Goal: Task Accomplishment & Management: Manage account settings

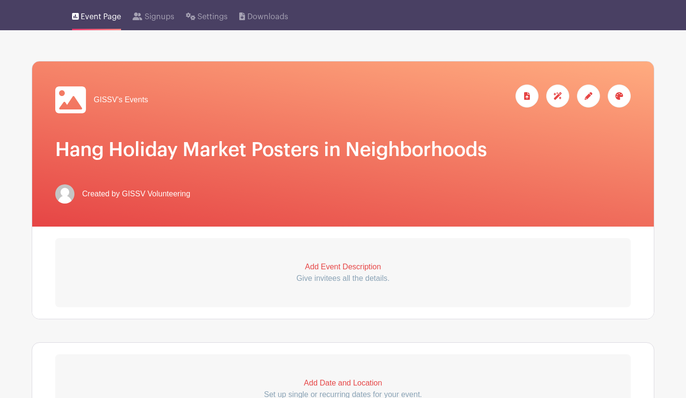
scroll to position [90, 0]
click at [408, 160] on h1 "Hang Holiday Market Posters in Neighborhoods" at bounding box center [343, 149] width 576 height 23
click at [590, 96] on icon at bounding box center [589, 96] width 8 height 8
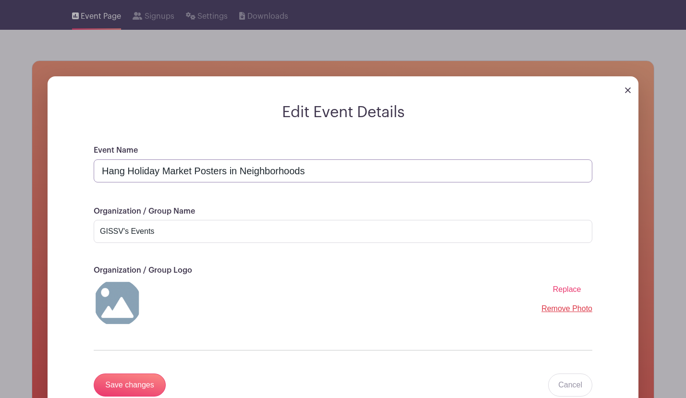
click at [272, 173] on input "Hang Holiday Market Posters in Neighborhoods" at bounding box center [343, 171] width 499 height 23
type input "Hang Holiday Market Posters"
click at [331, 293] on div "Replace Remove Photo" at bounding box center [343, 303] width 499 height 48
click at [148, 388] on input "Save changes" at bounding box center [130, 385] width 72 height 23
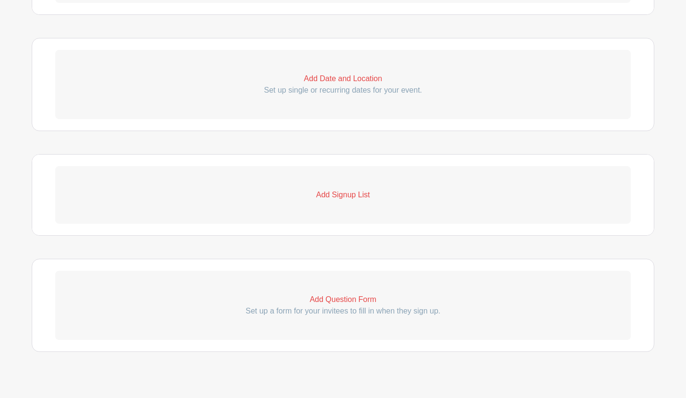
scroll to position [398, 0]
click at [355, 189] on p "Add Signup List" at bounding box center [343, 192] width 576 height 12
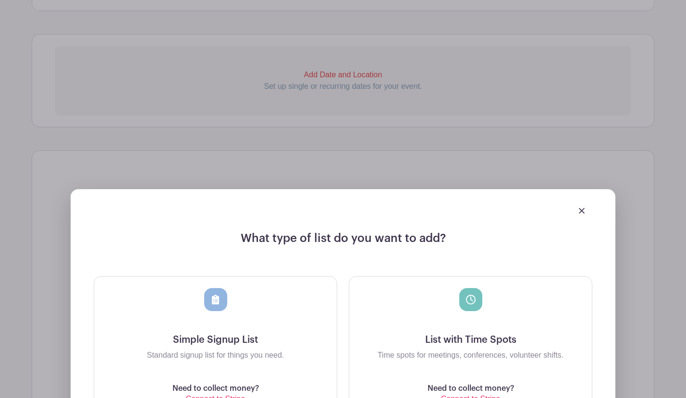
click at [214, 311] on div at bounding box center [215, 299] width 23 height 23
click at [221, 301] on div at bounding box center [215, 299] width 23 height 23
click at [218, 346] on h5 "Simple Signup List" at bounding box center [215, 340] width 227 height 12
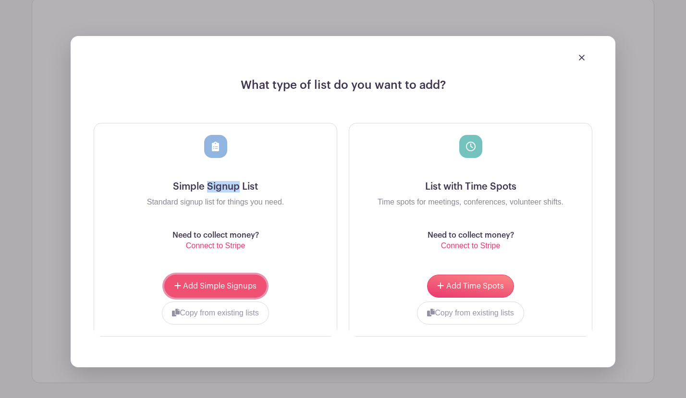
click at [225, 289] on span "Add Simple Signups" at bounding box center [220, 287] width 74 height 8
